Goal: Task Accomplishment & Management: Manage account settings

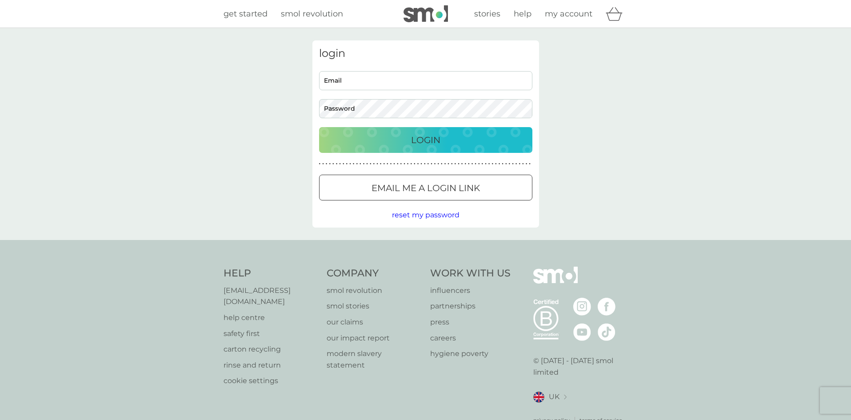
type input "[EMAIL_ADDRESS][DOMAIN_NAME]"
click at [433, 140] on p "Login" at bounding box center [425, 140] width 29 height 14
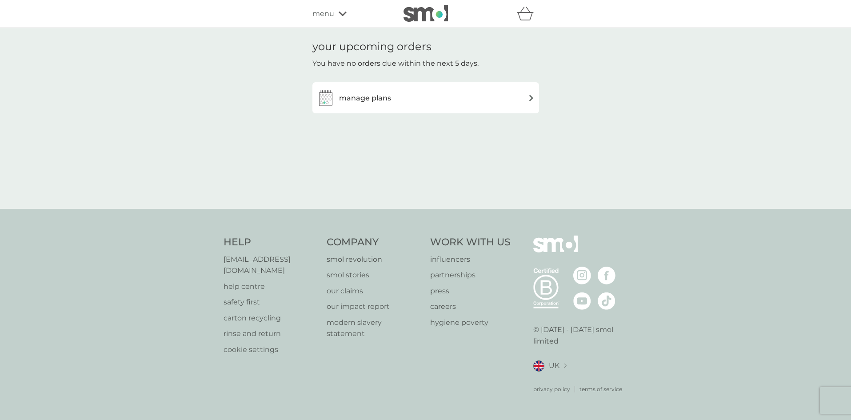
click at [333, 13] on span "menu" at bounding box center [324, 14] width 22 height 12
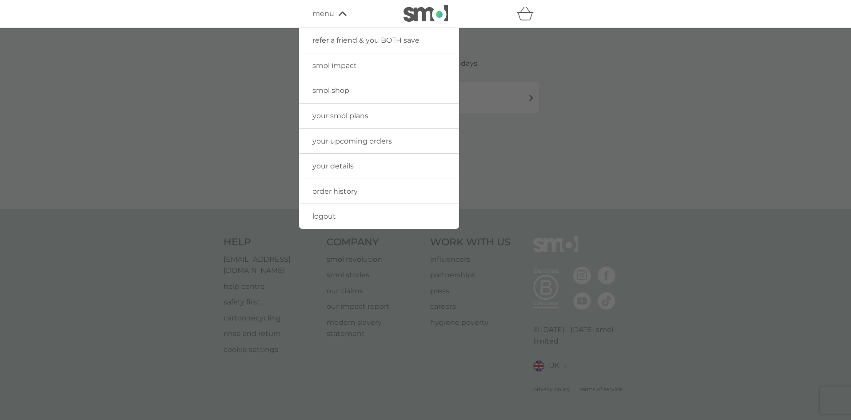
click at [364, 140] on span "your upcoming orders" at bounding box center [353, 141] width 80 height 8
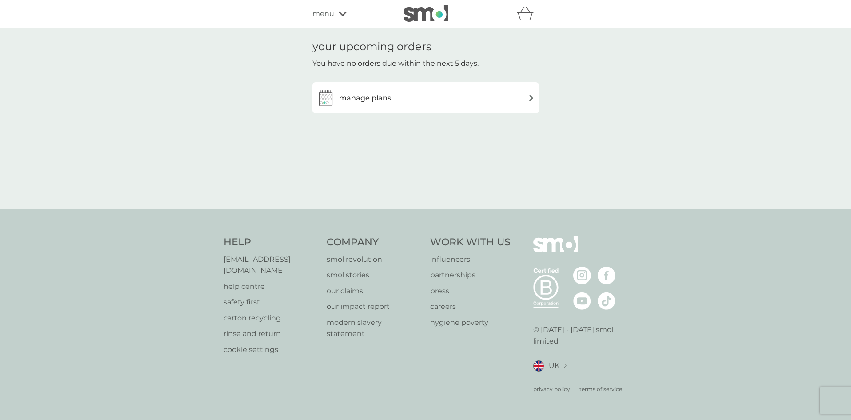
click at [329, 14] on span "menu" at bounding box center [324, 14] width 22 height 12
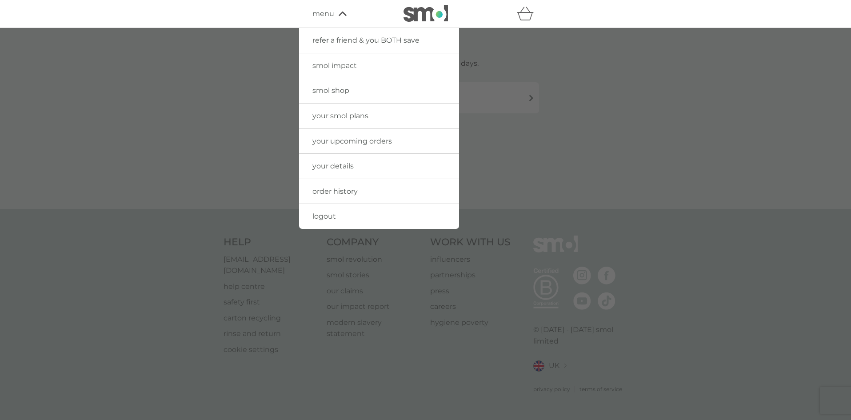
click at [344, 140] on span "your upcoming orders" at bounding box center [353, 141] width 80 height 8
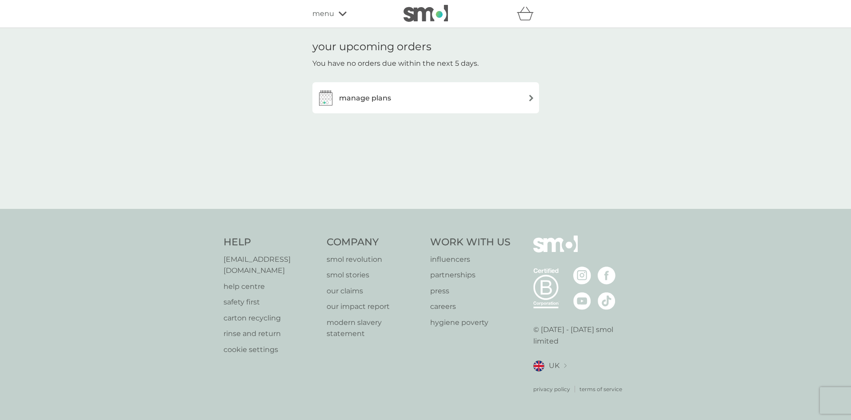
click at [329, 14] on span "menu" at bounding box center [324, 14] width 22 height 12
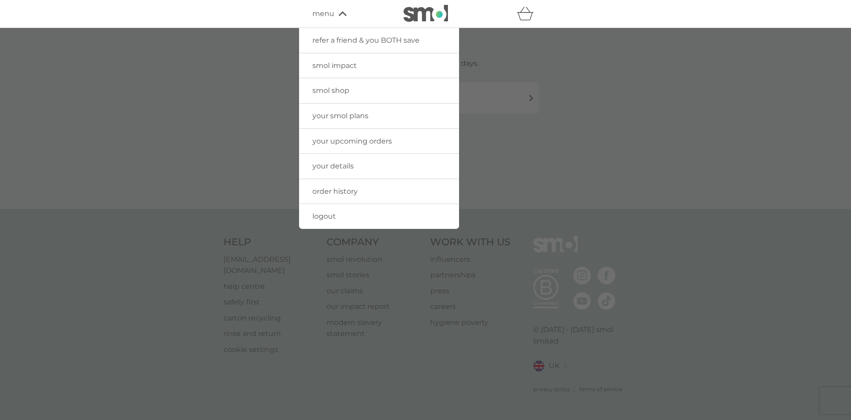
click at [353, 116] on span "your smol plans" at bounding box center [341, 116] width 56 height 8
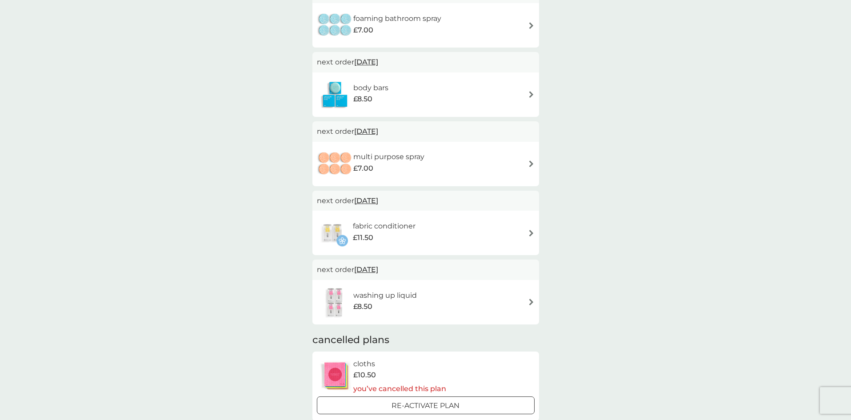
scroll to position [480, 0]
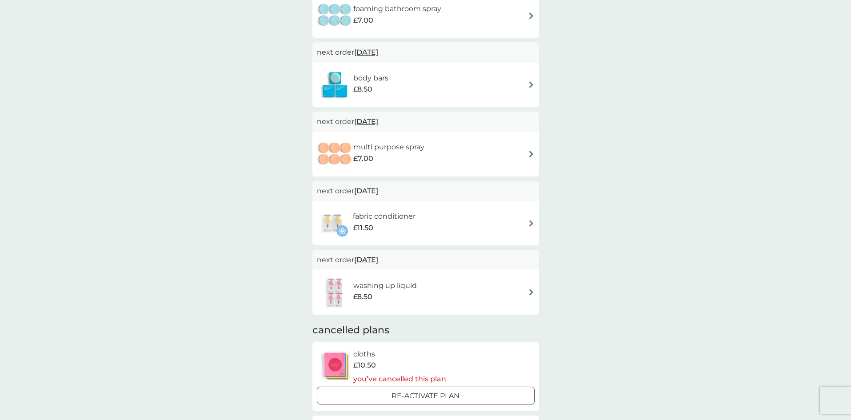
click at [532, 152] on img at bounding box center [531, 154] width 7 height 7
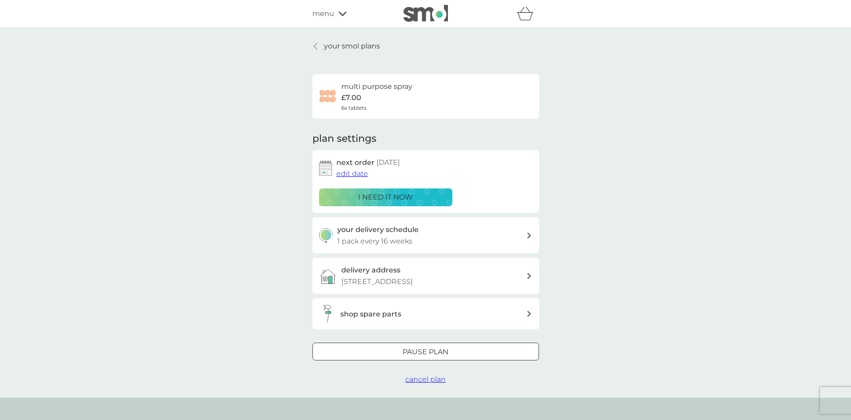
click at [316, 46] on icon at bounding box center [316, 46] width 4 height 7
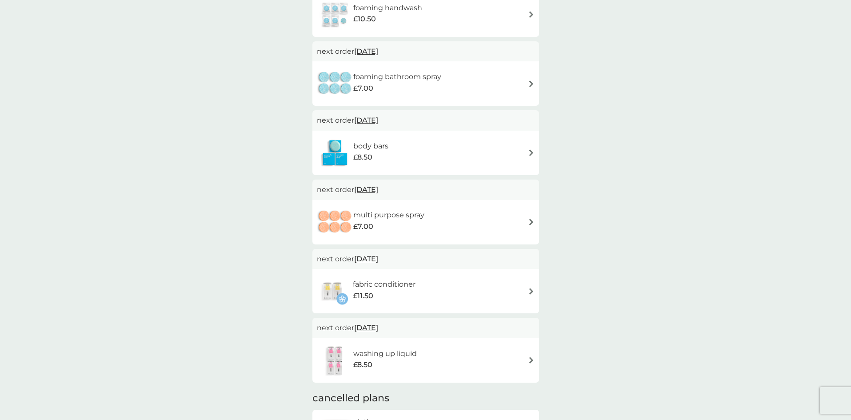
scroll to position [416, 0]
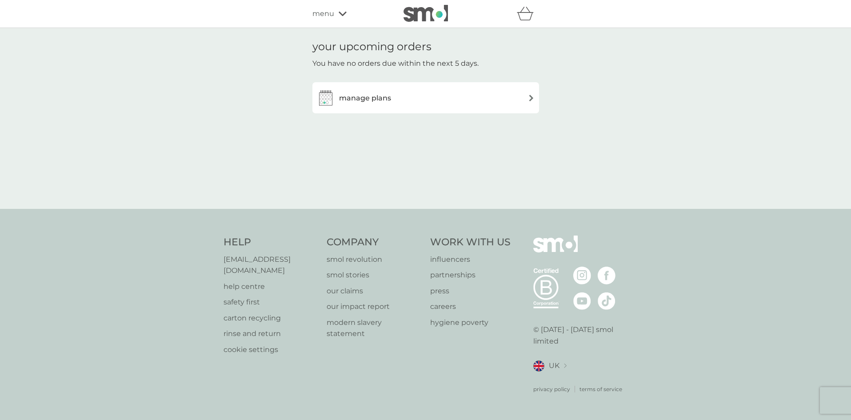
click at [340, 14] on icon at bounding box center [343, 14] width 8 height 4
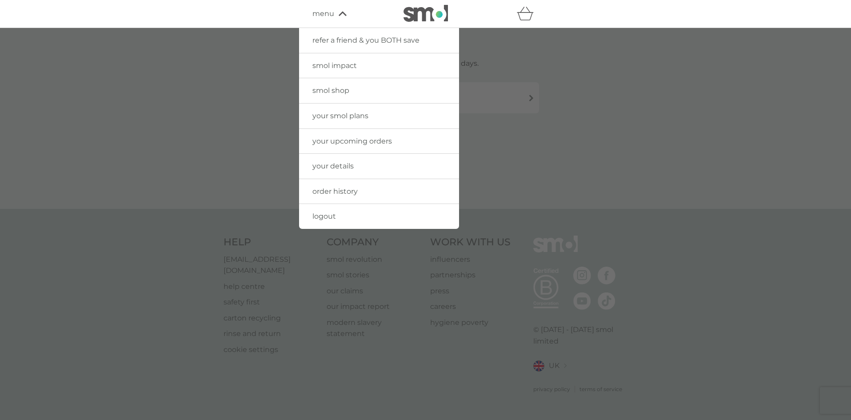
click at [364, 116] on span "your smol plans" at bounding box center [341, 116] width 56 height 8
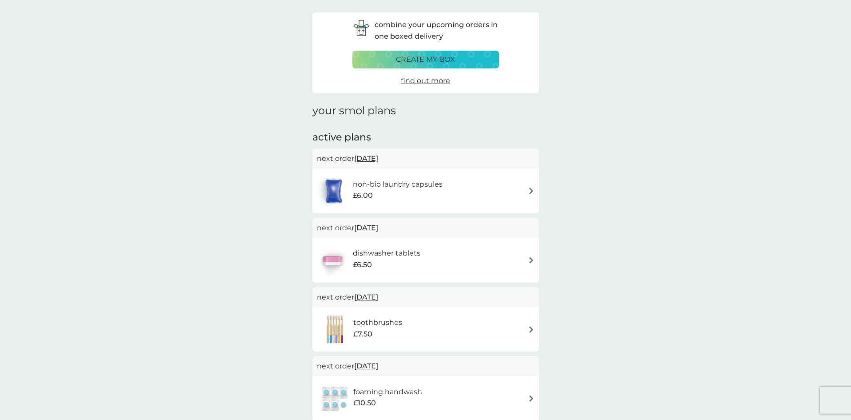
scroll to position [192, 0]
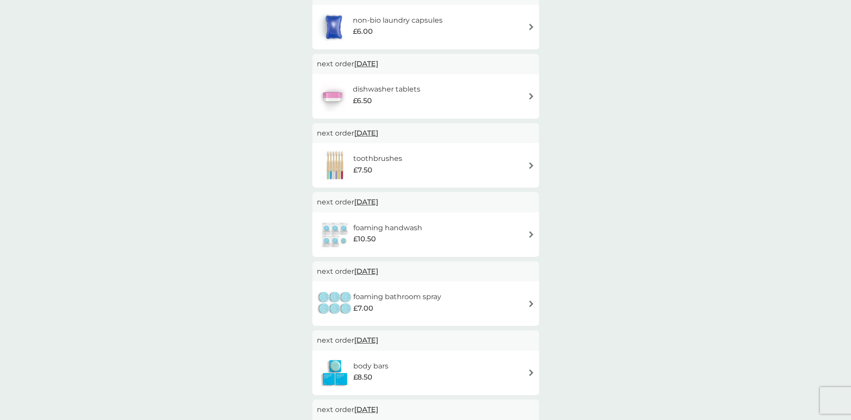
click at [531, 166] on img at bounding box center [531, 165] width 7 height 7
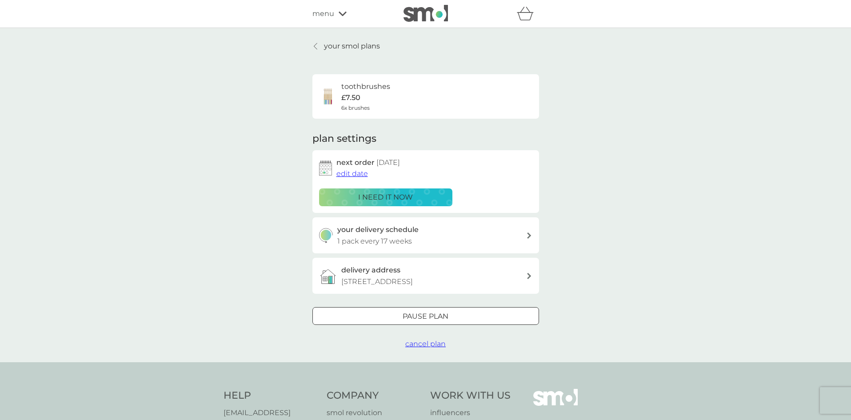
click at [436, 316] on div at bounding box center [436, 316] width 0 height 0
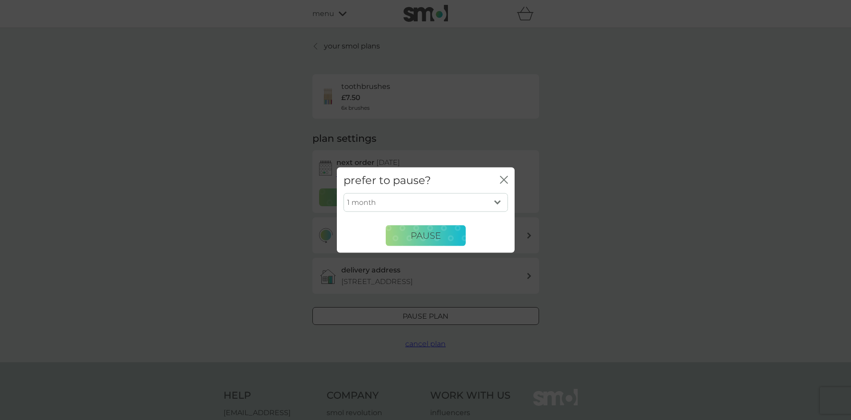
click at [495, 201] on select "1 month 2 months 3 months 4 months 5 months 6 months" at bounding box center [426, 202] width 165 height 19
select select "6"
click at [344, 193] on select "1 month 2 months 3 months 4 months 5 months 6 months" at bounding box center [426, 202] width 165 height 19
click at [436, 234] on span "Pause" at bounding box center [426, 235] width 30 height 11
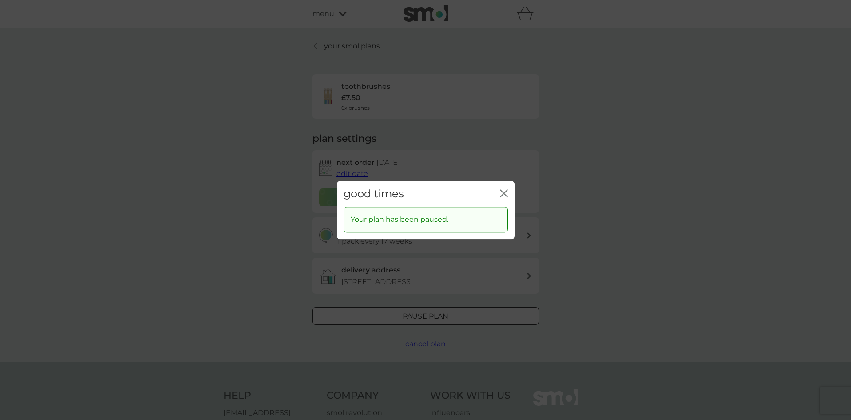
click at [598, 229] on div "good times close Your plan has been paused." at bounding box center [425, 210] width 851 height 420
